Goal: Register for event/course: Sign up to attend an event or enroll in a course

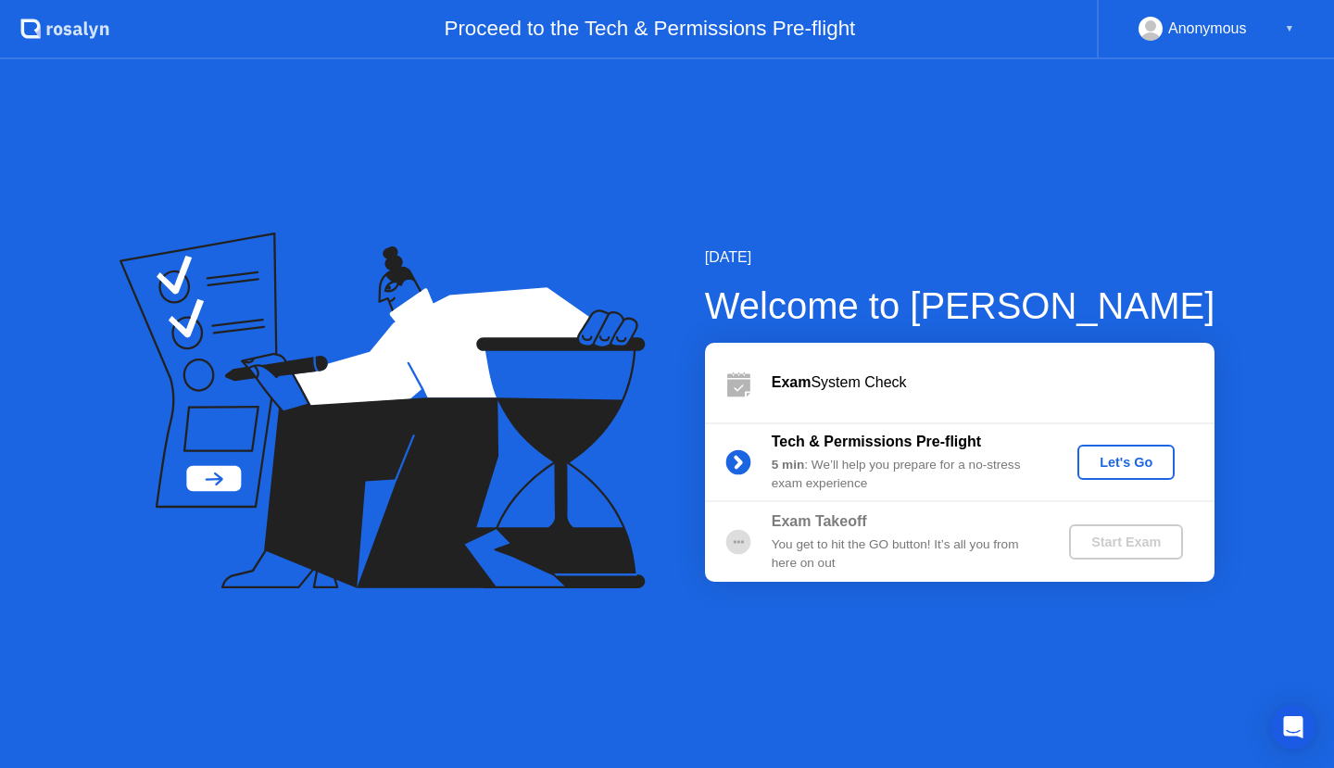
click at [1126, 456] on div "Let's Go" at bounding box center [1126, 462] width 82 height 15
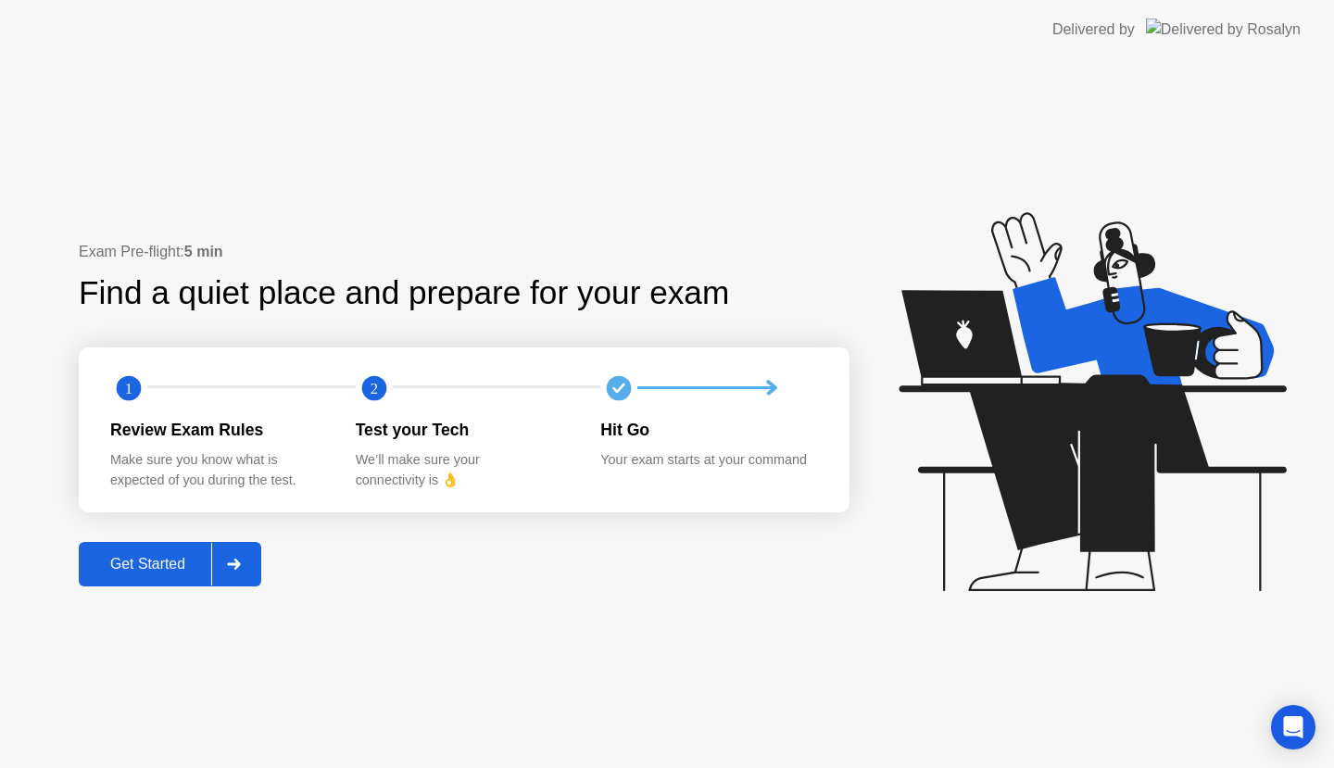
click at [170, 571] on div "Get Started" at bounding box center [147, 564] width 127 height 17
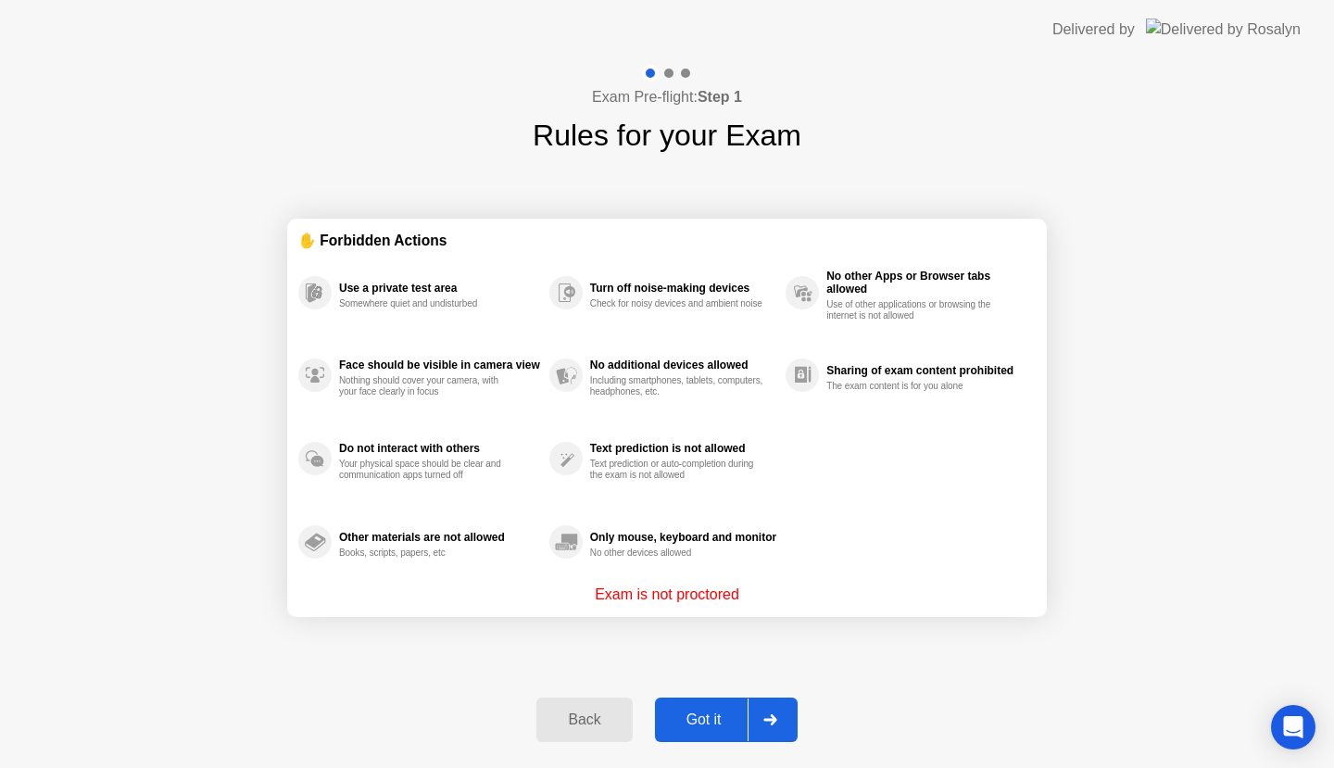
click at [709, 722] on div "Got it" at bounding box center [703, 719] width 87 height 17
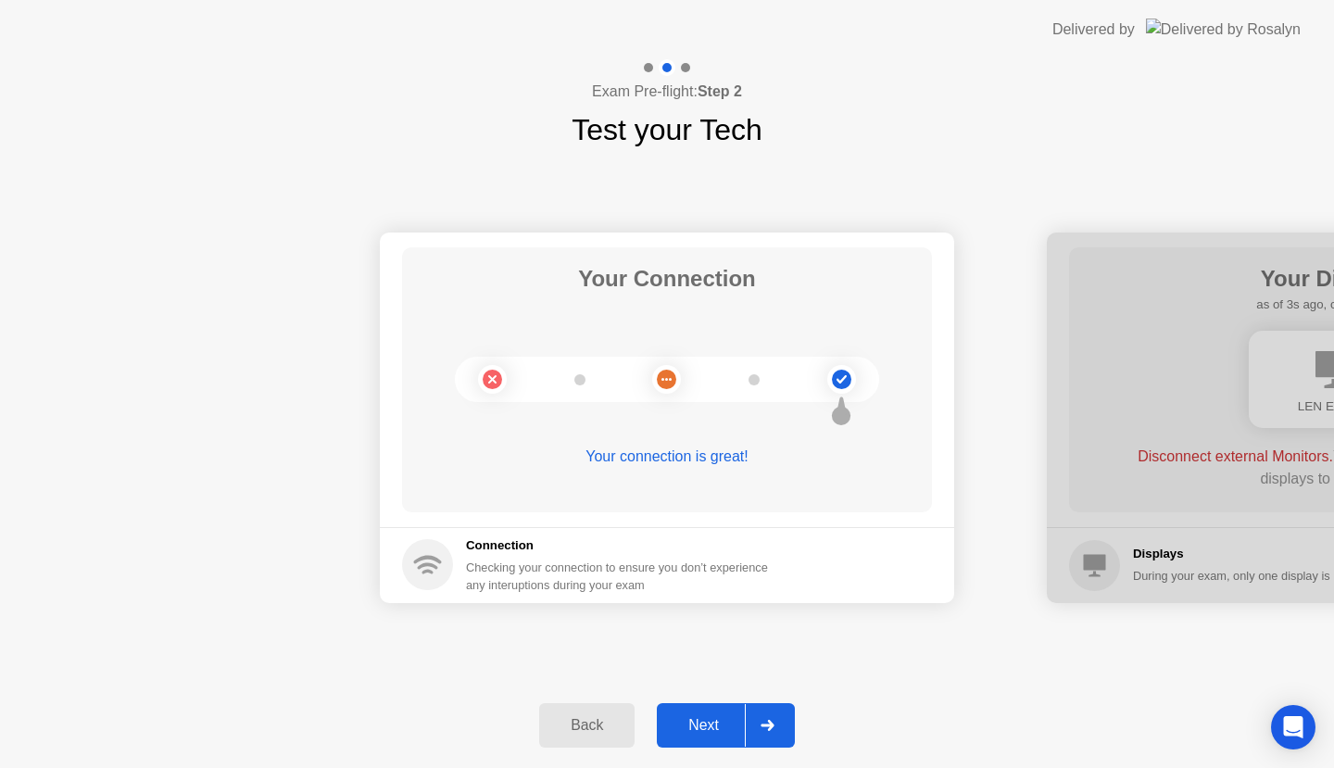
click at [714, 728] on div "Next" at bounding box center [703, 725] width 82 height 17
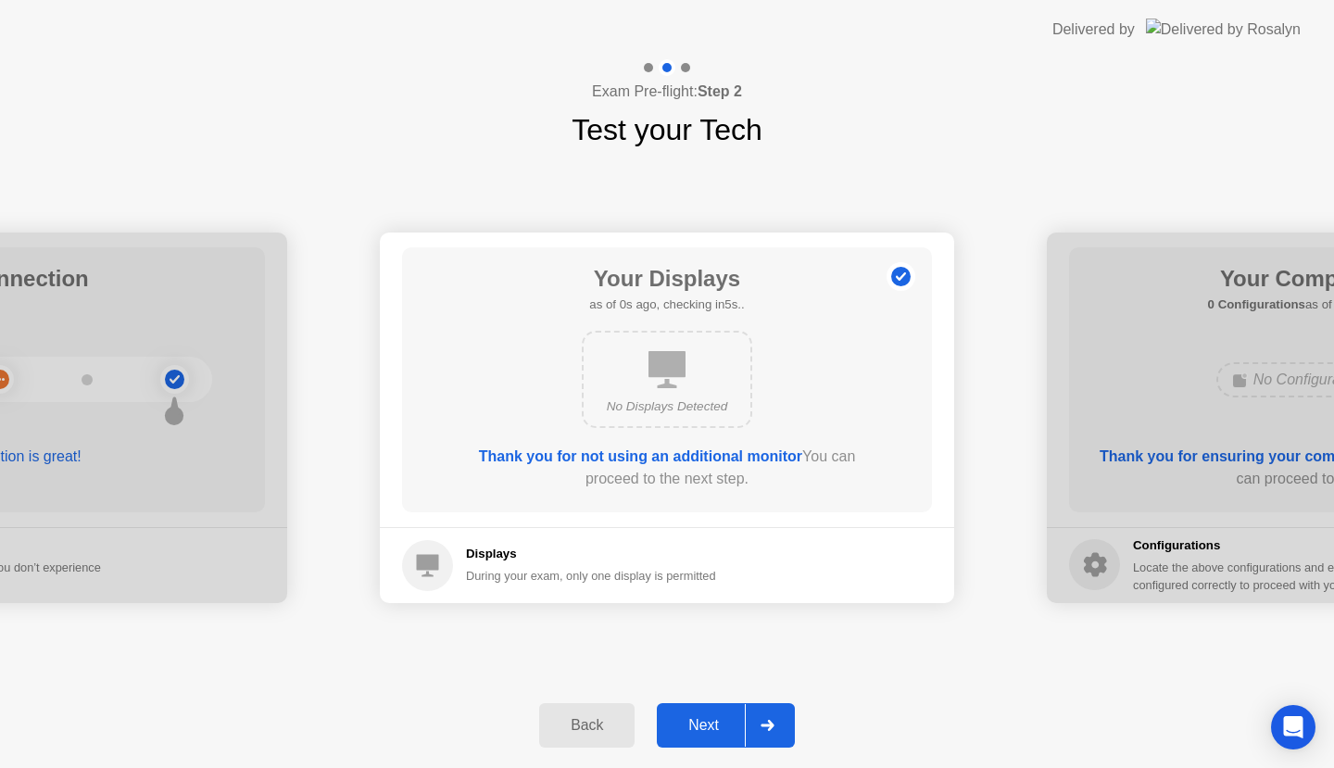
click at [771, 721] on icon at bounding box center [766, 725] width 13 height 11
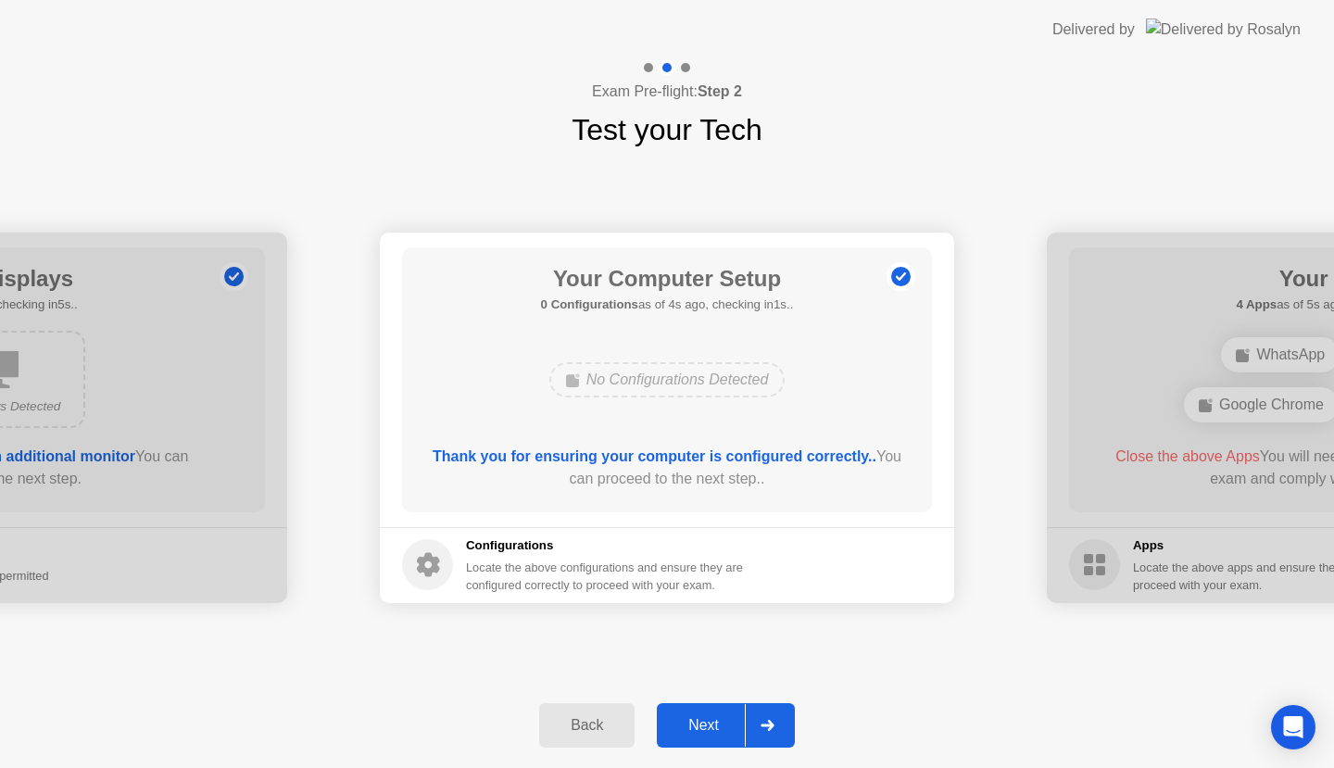
click at [763, 732] on div at bounding box center [767, 725] width 44 height 43
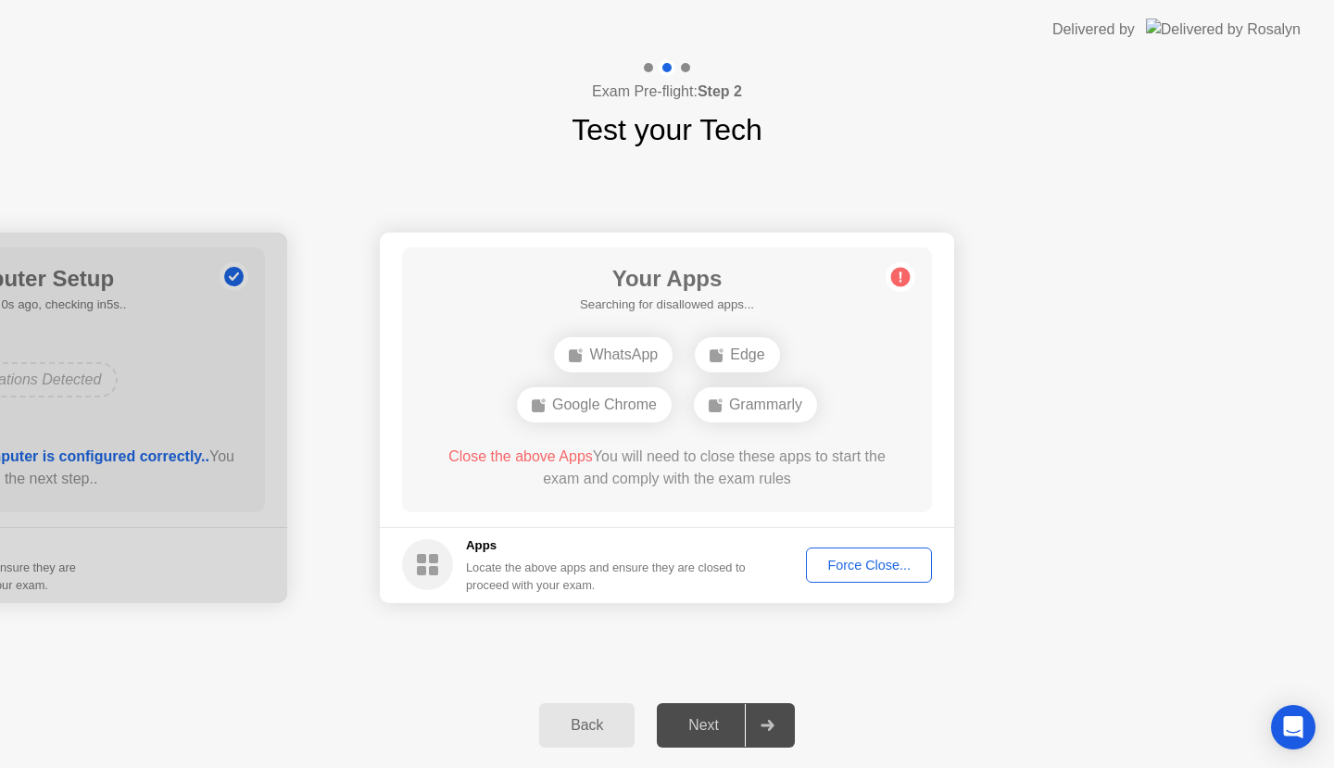
click at [874, 566] on div "Force Close..." at bounding box center [868, 565] width 113 height 15
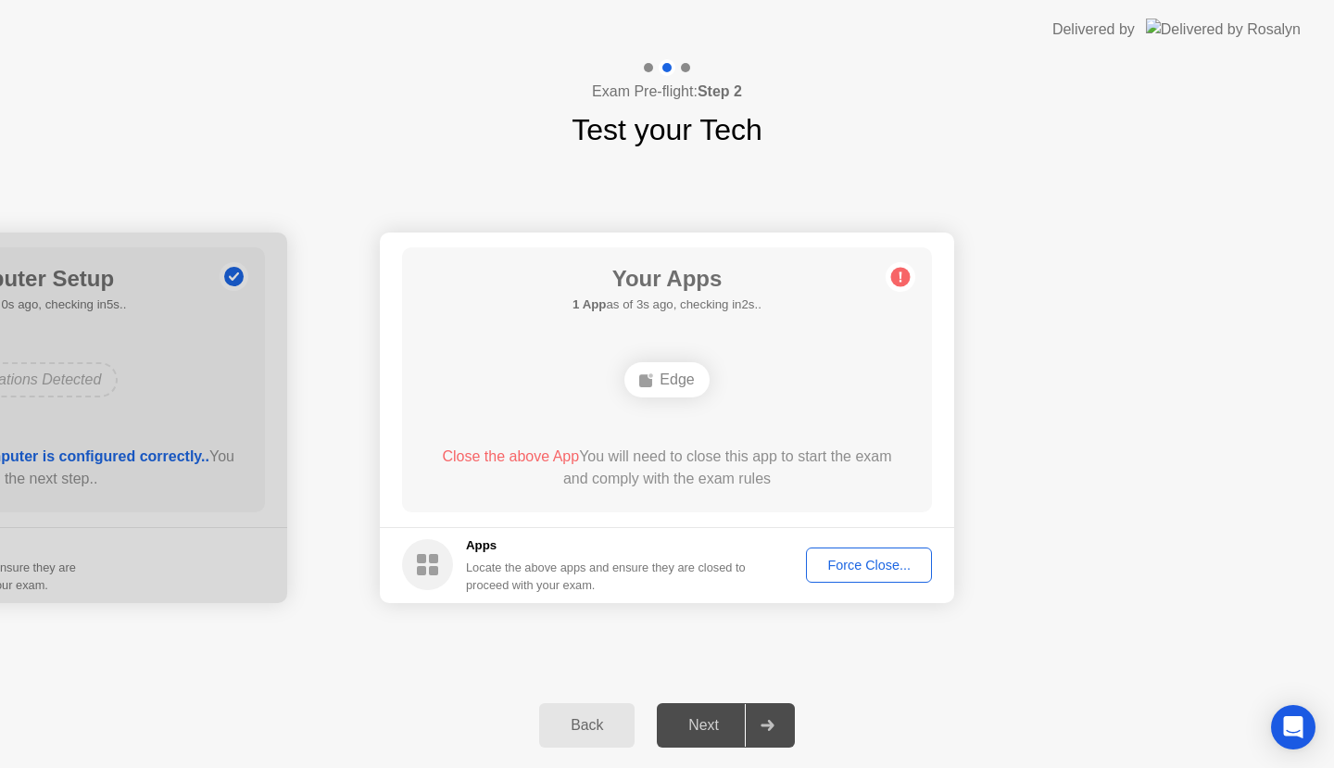
click at [879, 560] on div "Force Close..." at bounding box center [868, 565] width 113 height 15
click at [863, 566] on div "Force Close..." at bounding box center [868, 565] width 113 height 15
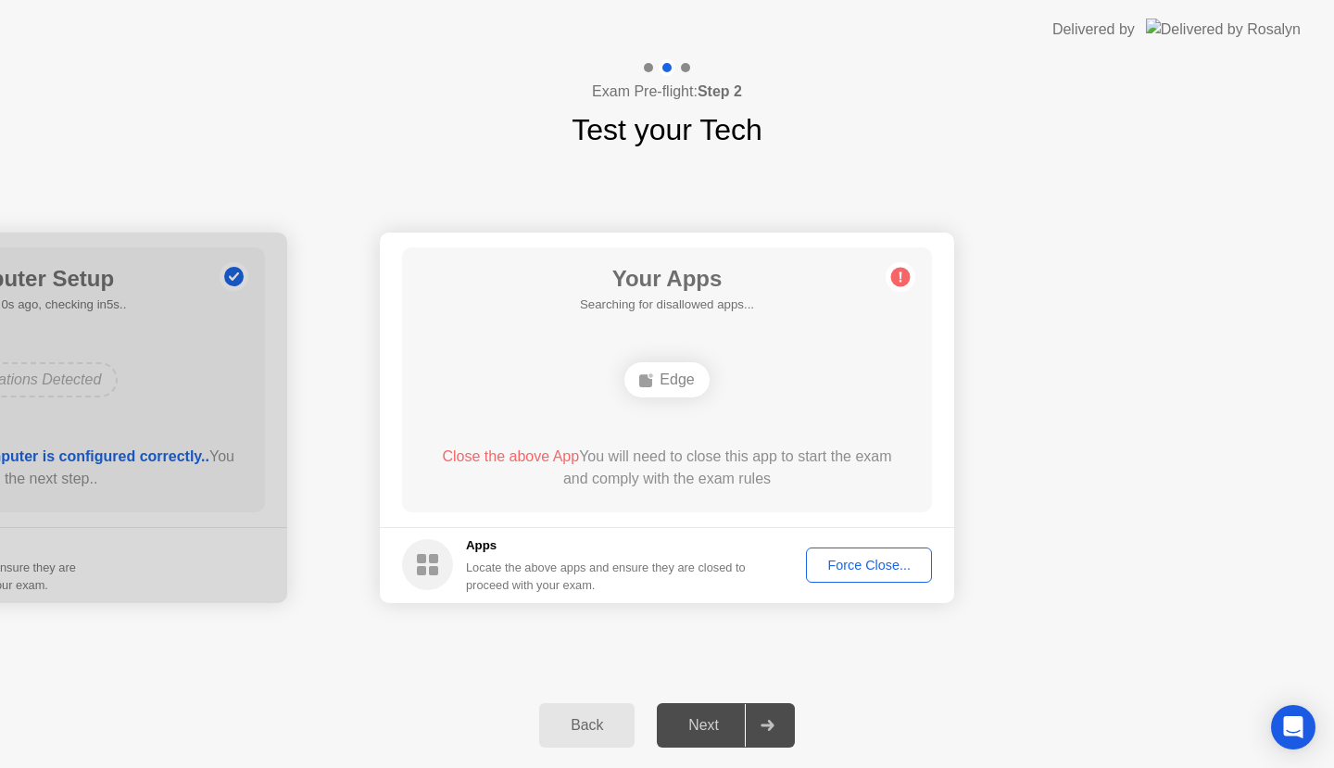
click at [872, 561] on div "Force Close..." at bounding box center [868, 565] width 113 height 15
click at [666, 375] on div "Edge" at bounding box center [666, 379] width 84 height 35
click at [880, 568] on div "Force Close..." at bounding box center [868, 565] width 113 height 15
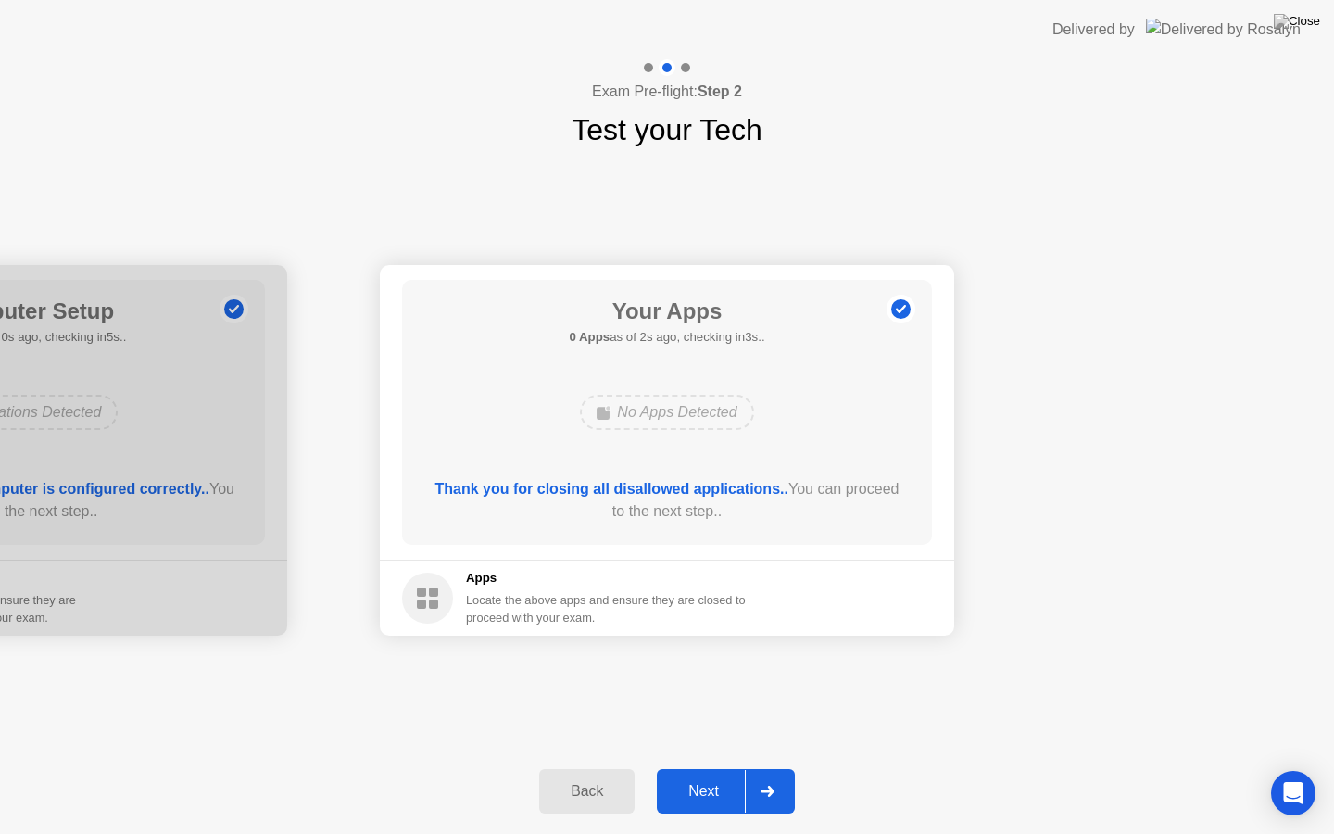
click at [714, 767] on div "Next" at bounding box center [703, 791] width 82 height 17
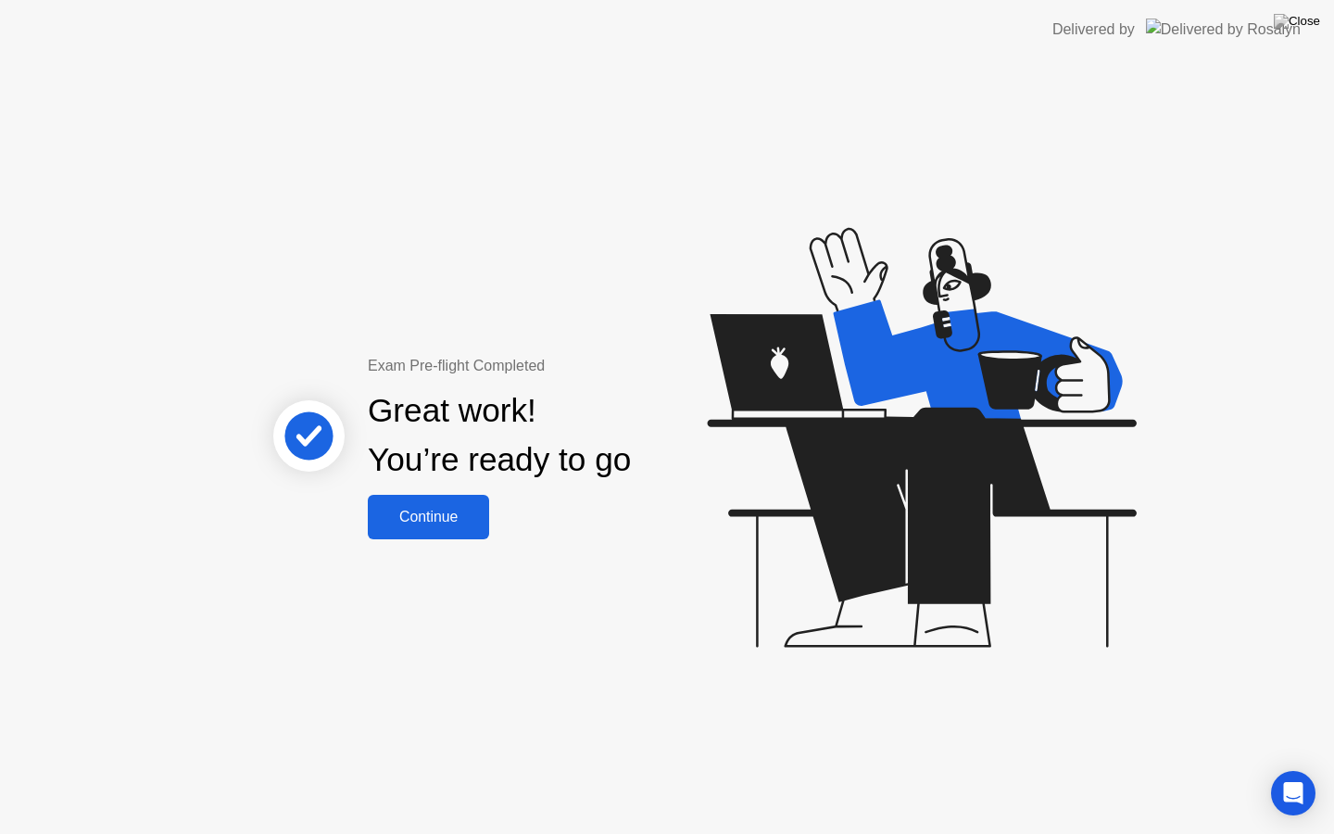
click at [445, 521] on div "Continue" at bounding box center [428, 517] width 110 height 17
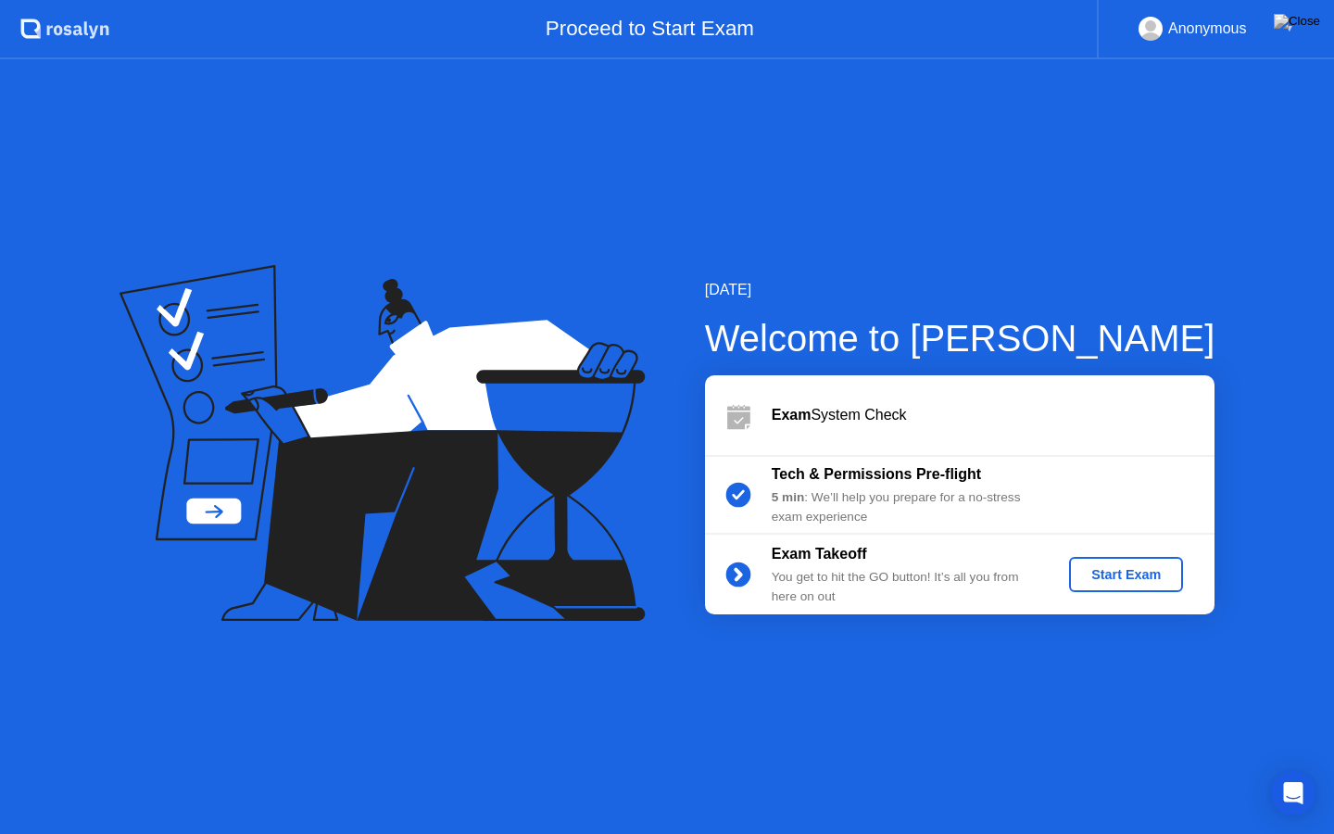
click at [1132, 578] on div "Start Exam" at bounding box center [1125, 574] width 99 height 15
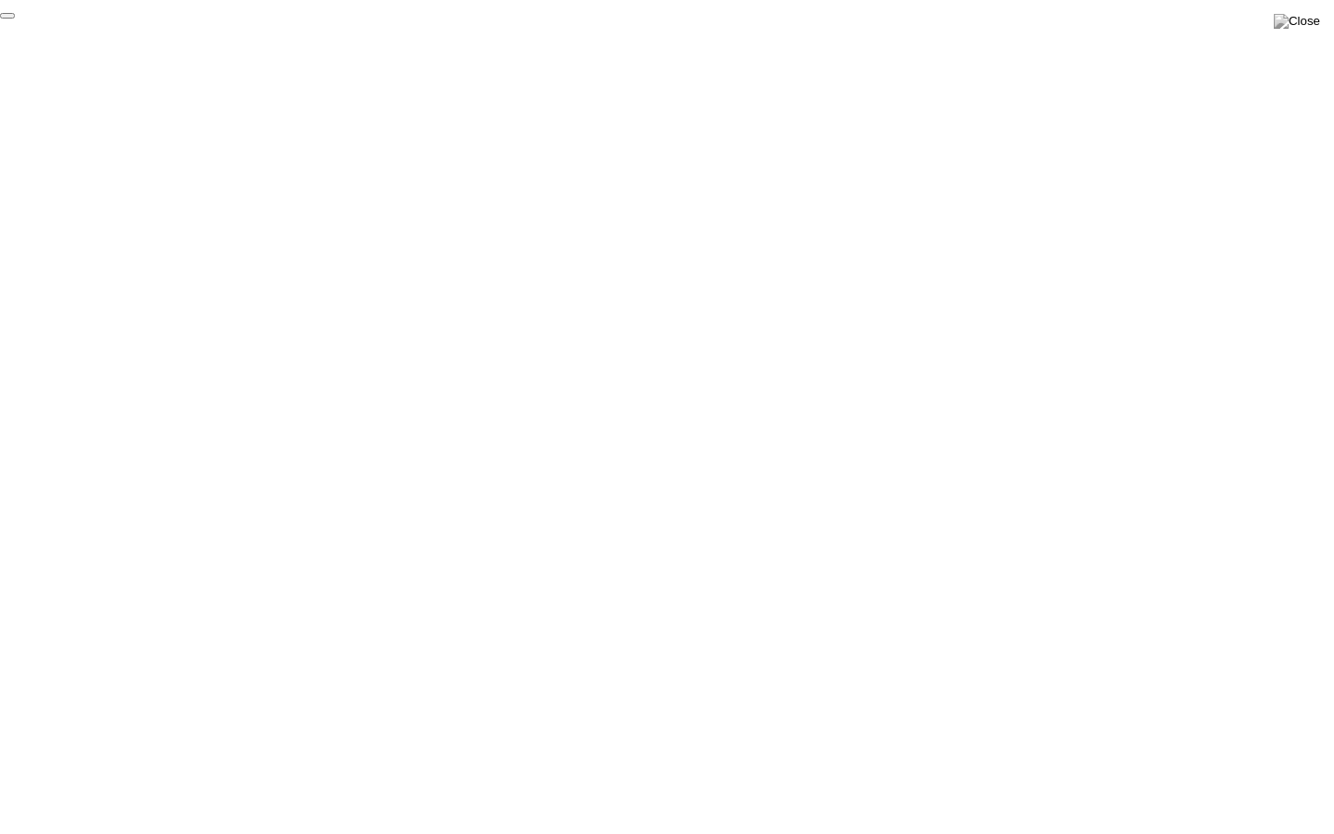
click div "End Proctoring Session"
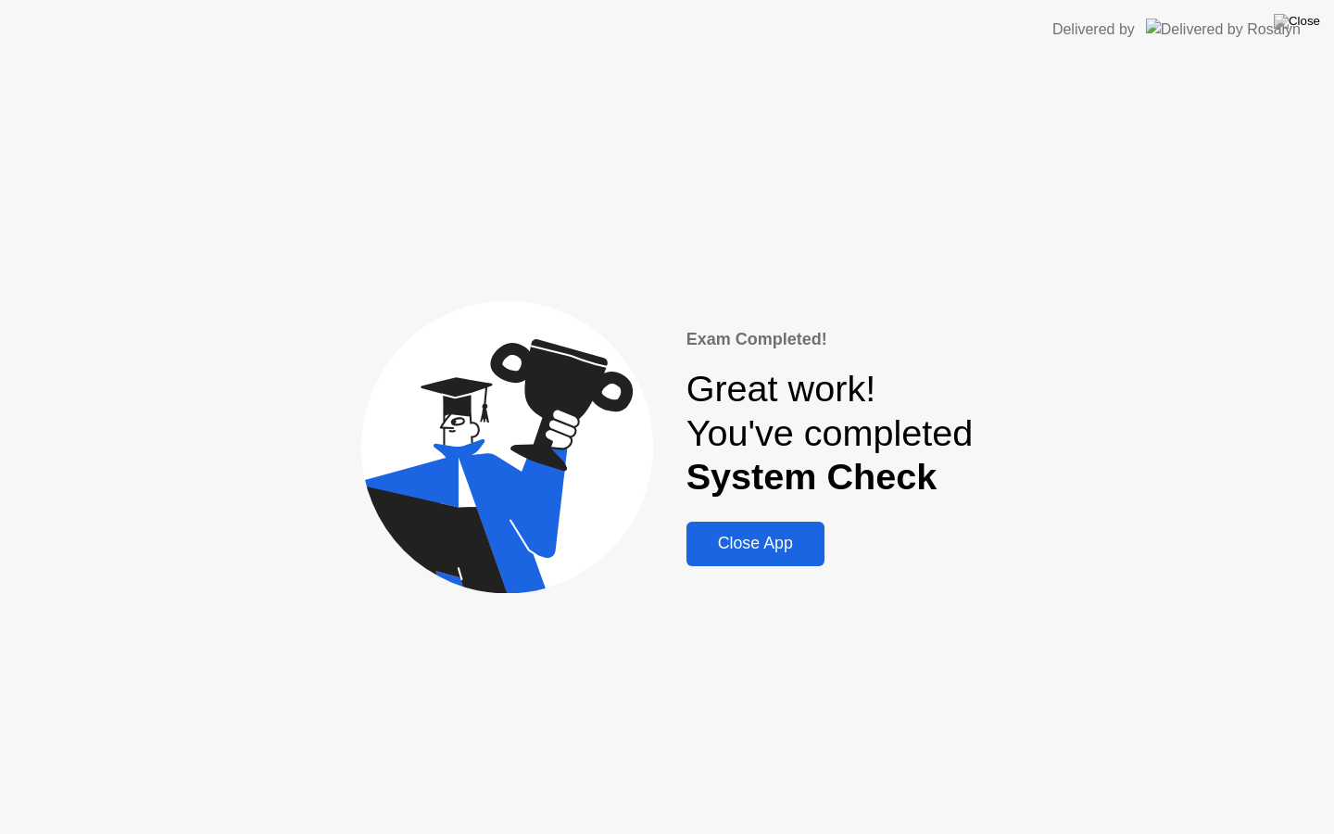
click at [788, 553] on div "Close App" at bounding box center [755, 543] width 127 height 19
